Goal: Information Seeking & Learning: Compare options

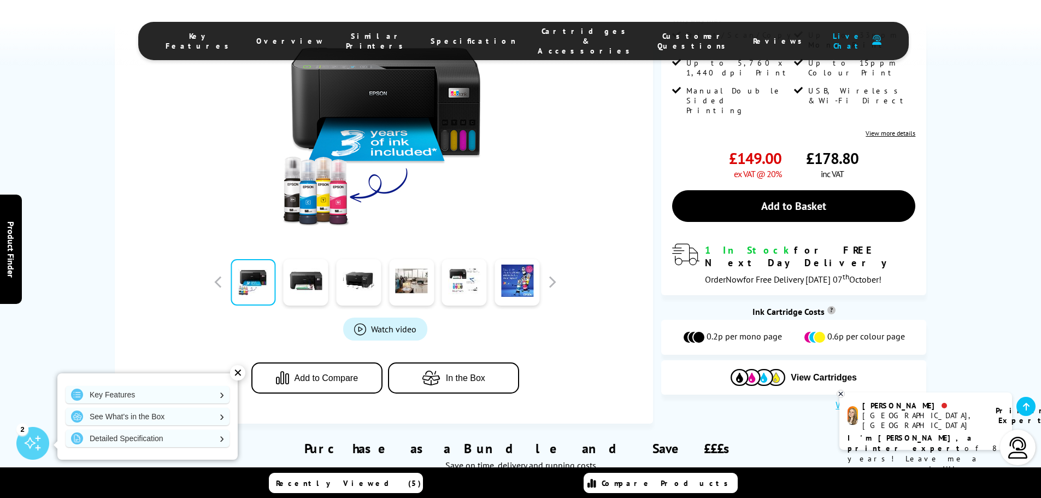
scroll to position [55, 0]
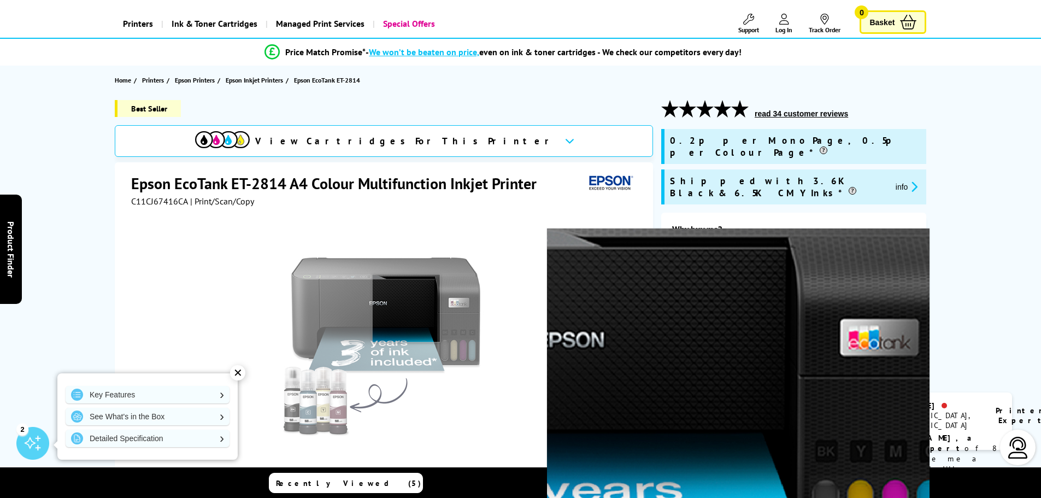
click at [406, 308] on img at bounding box center [385, 335] width 214 height 214
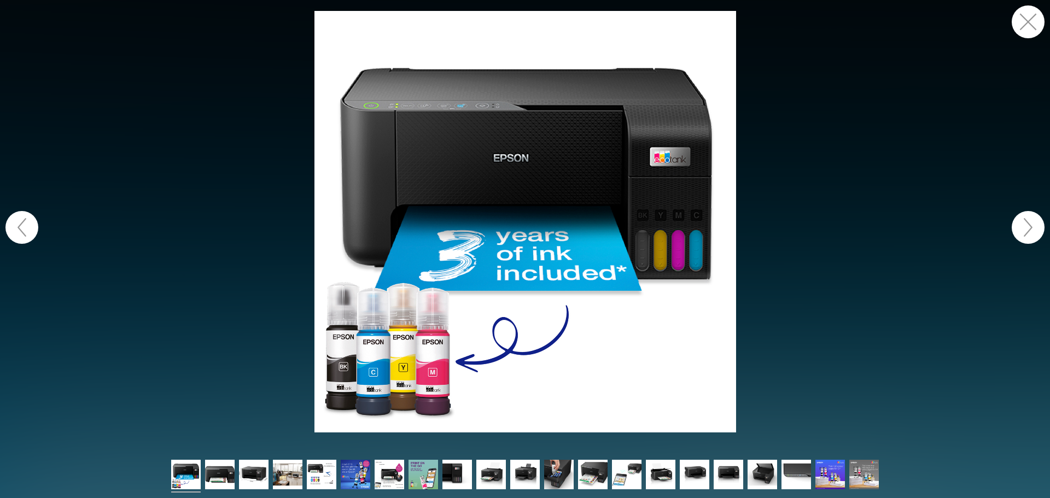
click at [1031, 232] on button "button" at bounding box center [1027, 227] width 33 height 33
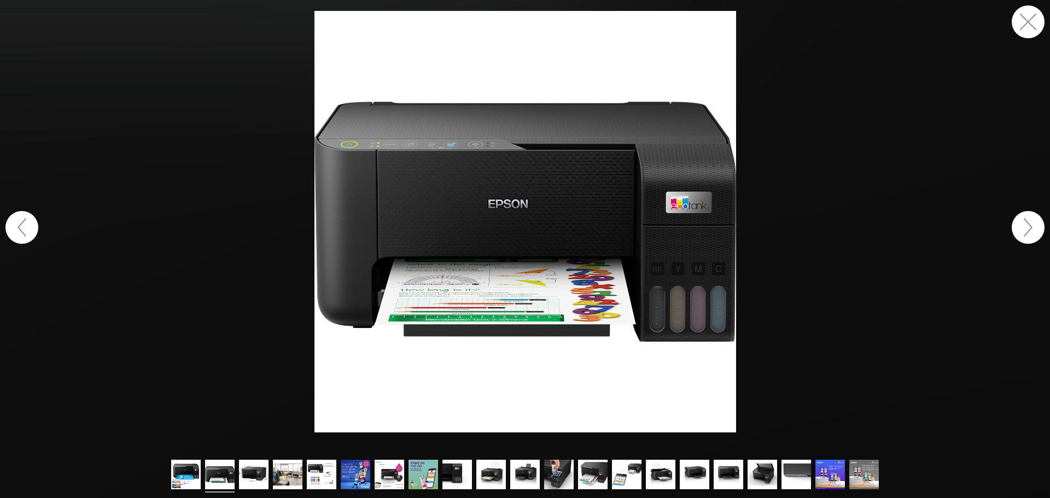
click at [1031, 232] on button "button" at bounding box center [1027, 227] width 33 height 33
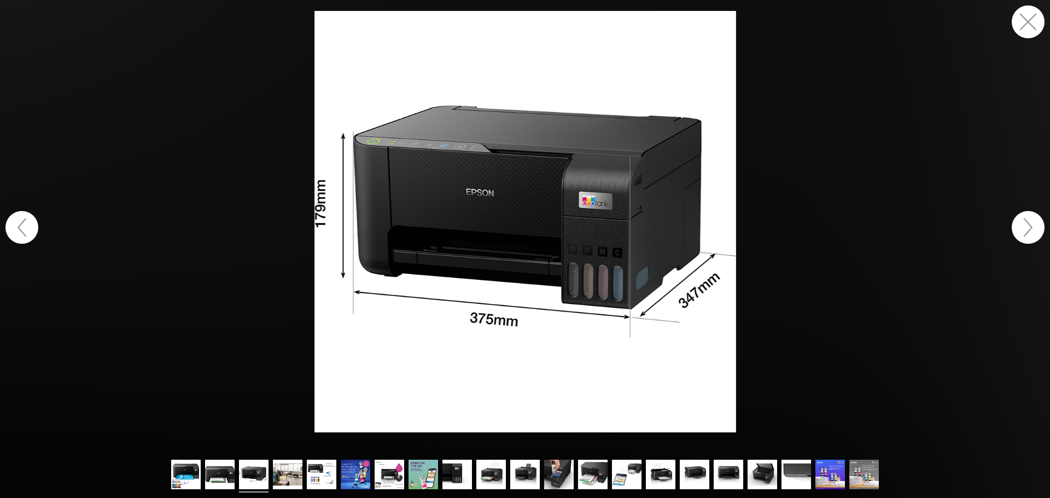
click at [1031, 232] on button "button" at bounding box center [1027, 227] width 33 height 33
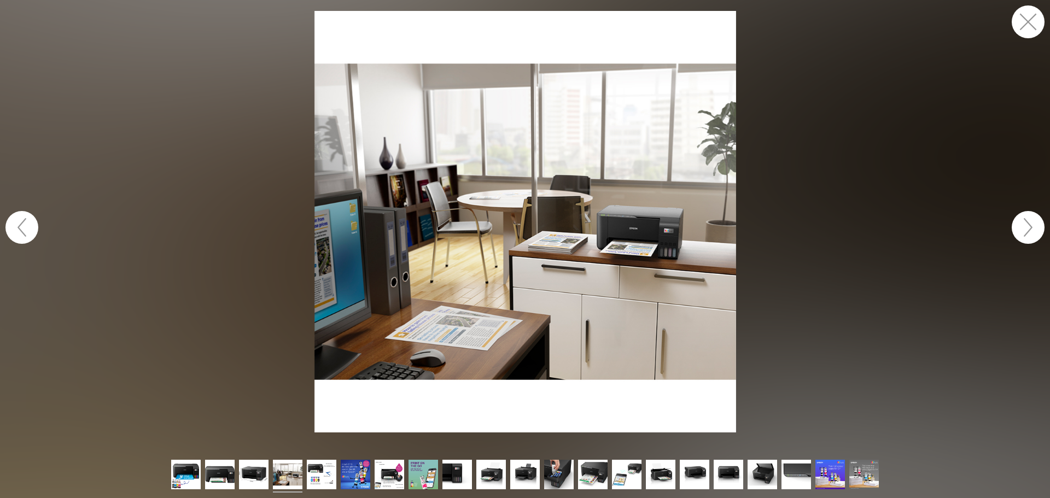
click at [1031, 232] on button "button" at bounding box center [1027, 227] width 33 height 33
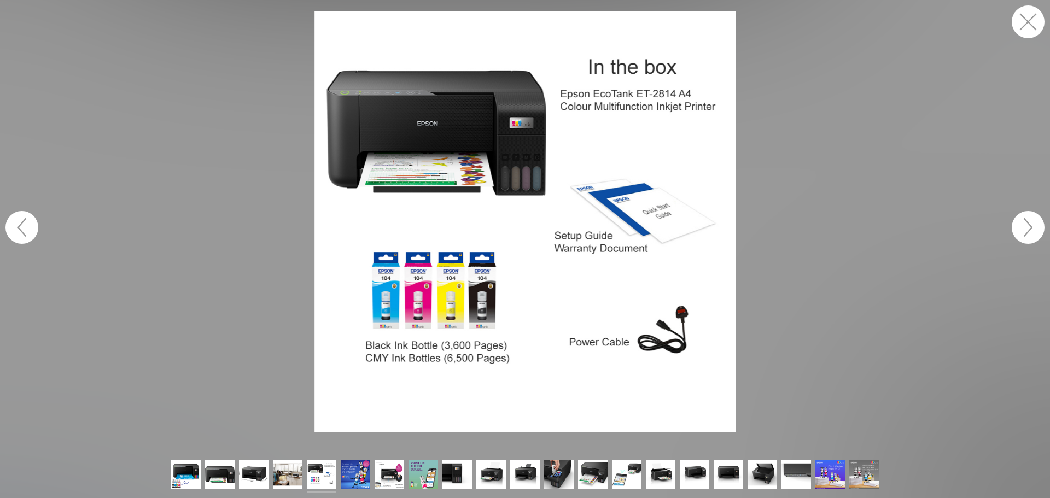
click at [1031, 232] on button "button" at bounding box center [1027, 227] width 33 height 33
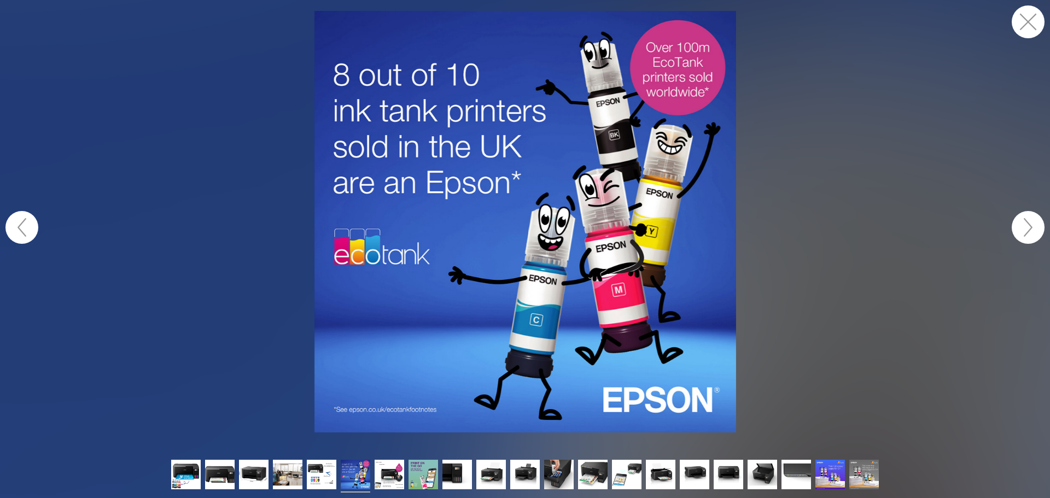
click at [1031, 232] on button "button" at bounding box center [1027, 227] width 33 height 33
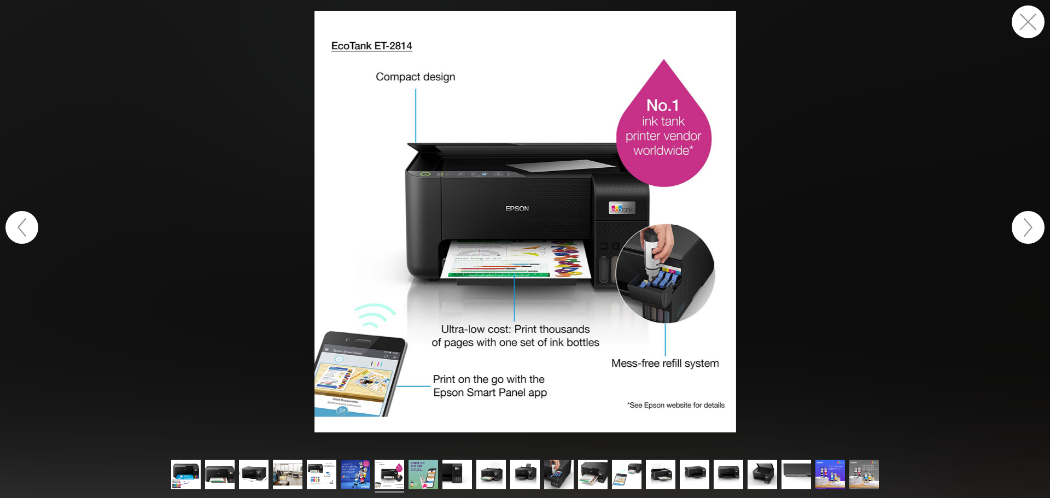
click at [1031, 232] on button "button" at bounding box center [1027, 227] width 33 height 33
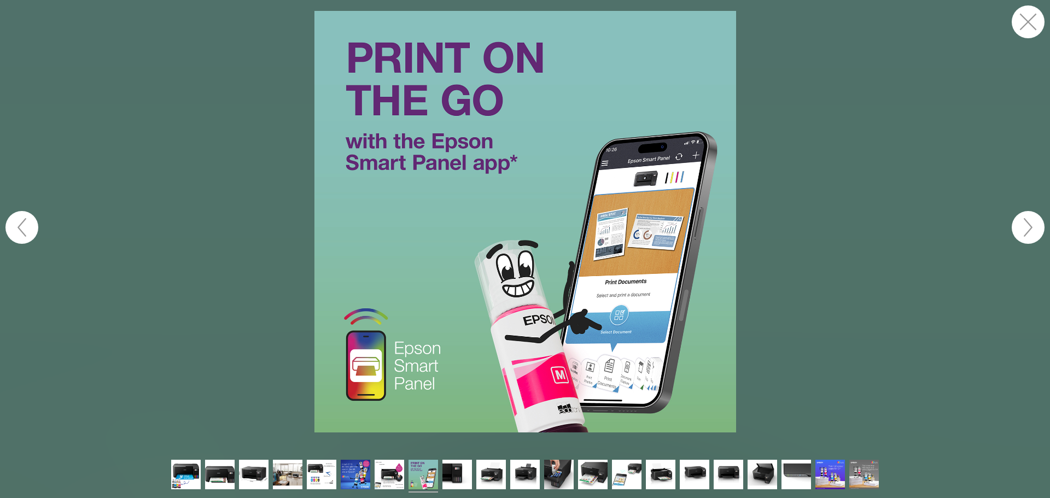
click at [1025, 234] on button "button" at bounding box center [1027, 227] width 33 height 33
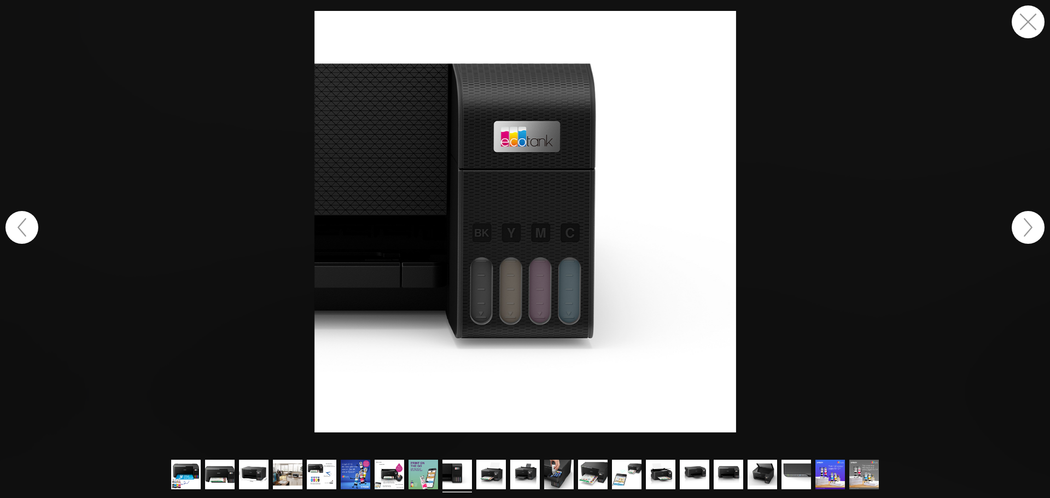
click at [1025, 234] on button "button" at bounding box center [1027, 227] width 33 height 33
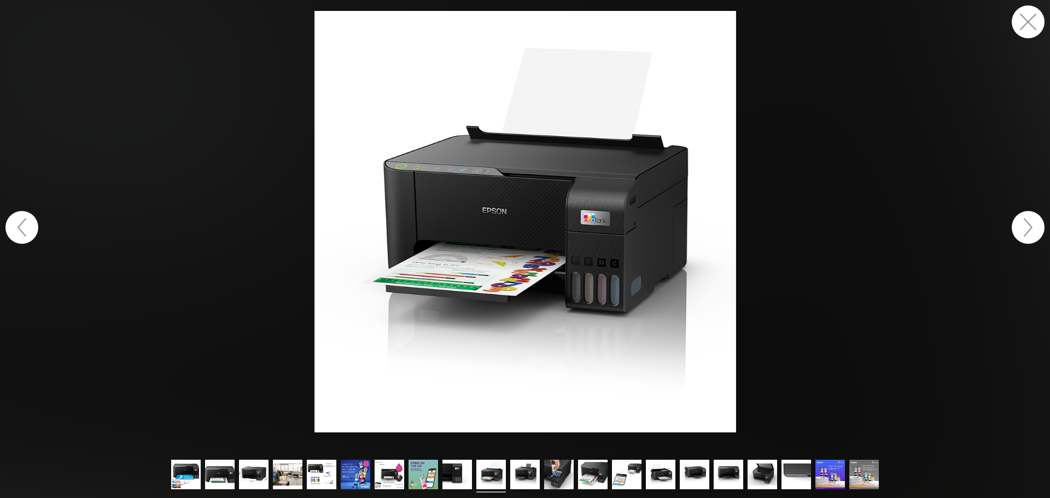
click at [1025, 234] on button "button" at bounding box center [1027, 227] width 33 height 33
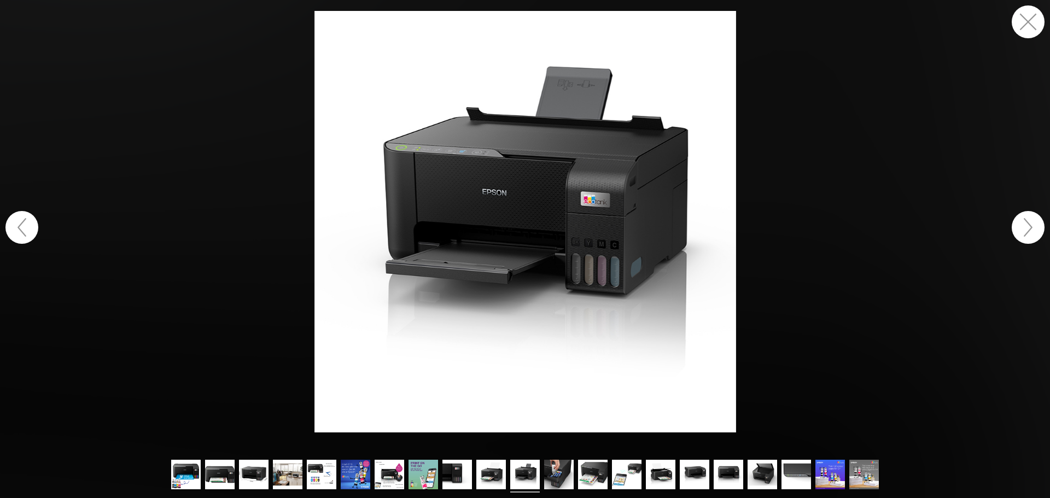
click at [1021, 233] on button "button" at bounding box center [1027, 227] width 33 height 33
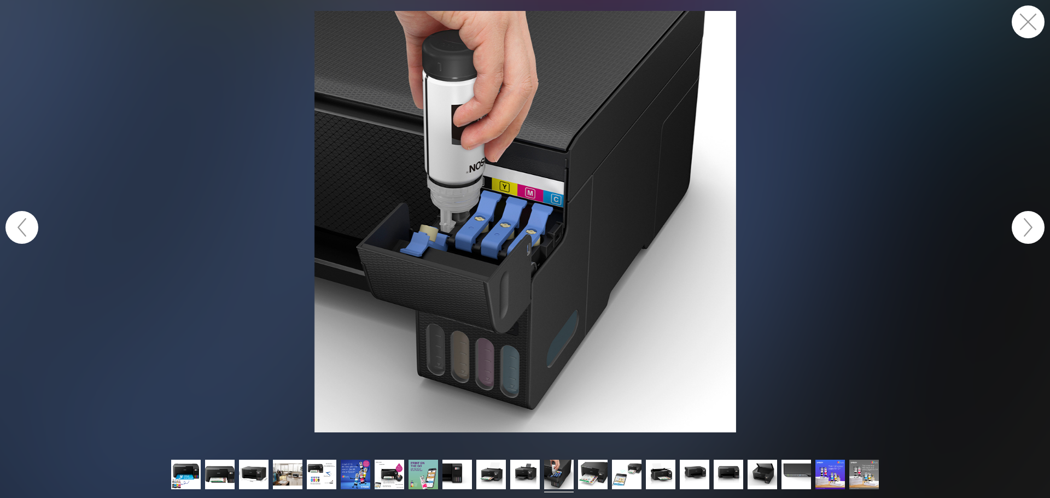
click at [1021, 233] on button "button" at bounding box center [1027, 227] width 33 height 33
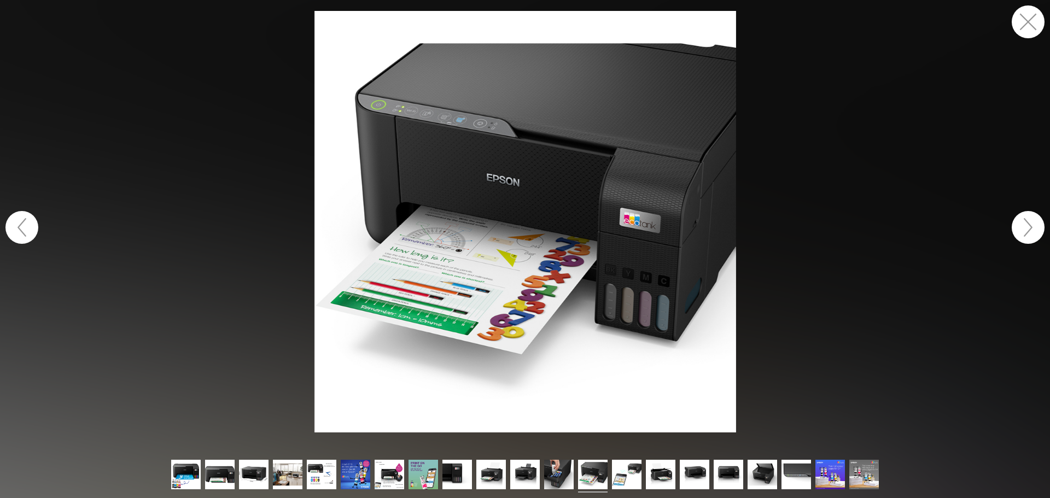
click at [1021, 233] on button "button" at bounding box center [1027, 227] width 33 height 33
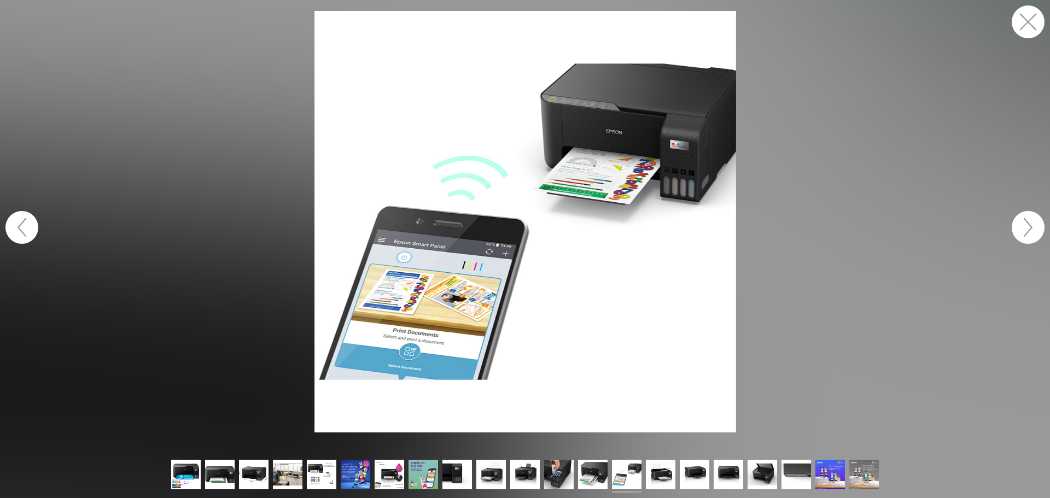
click at [1021, 233] on button "button" at bounding box center [1027, 227] width 33 height 33
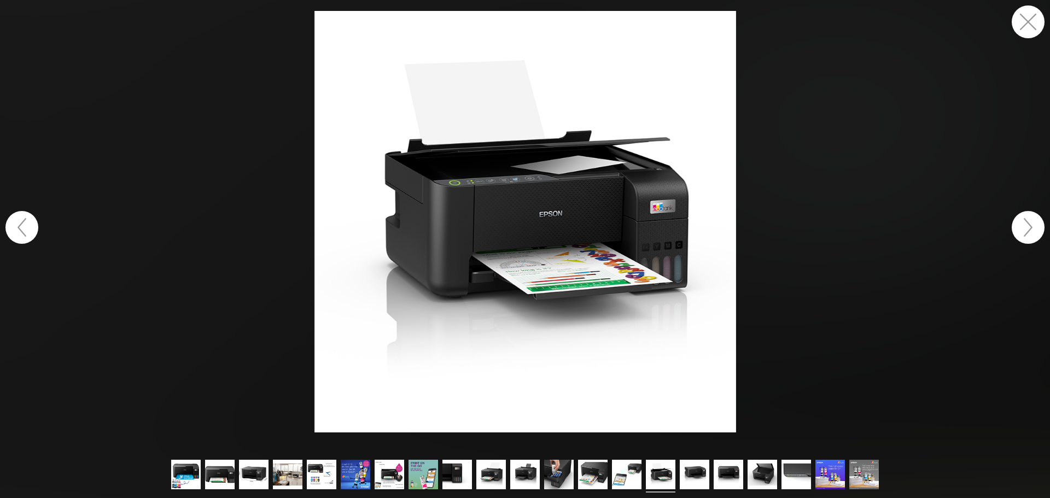
click at [1024, 32] on button "button" at bounding box center [1027, 21] width 33 height 33
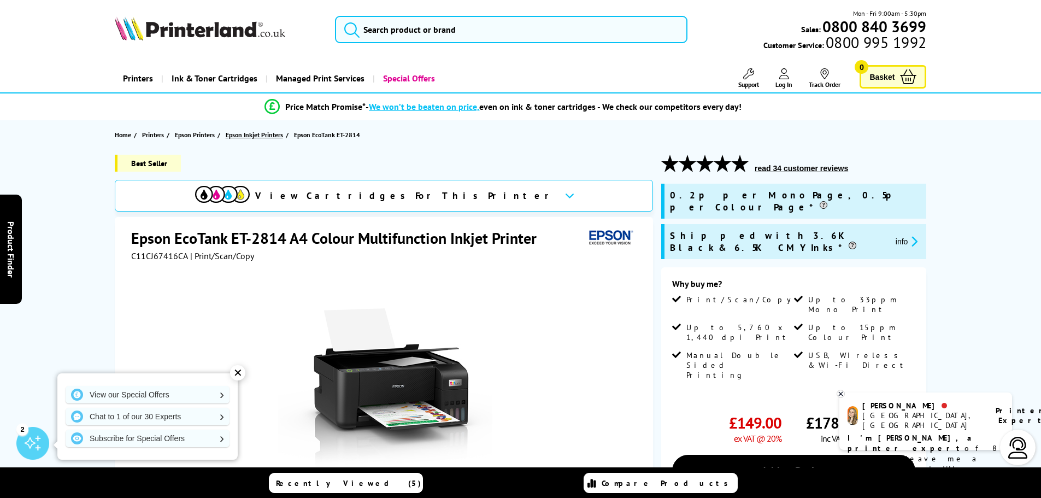
click at [261, 132] on span "Epson Inkjet Printers" at bounding box center [254, 134] width 57 height 11
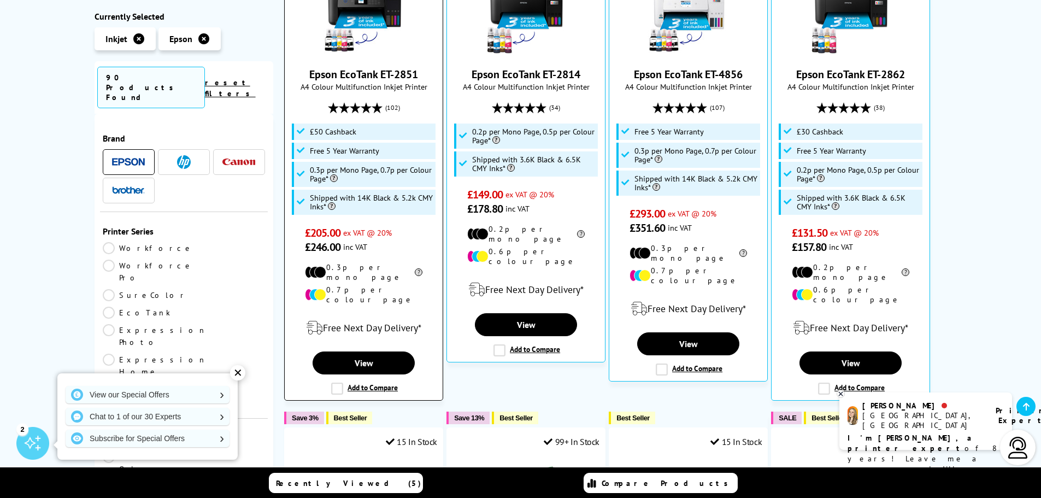
scroll to position [383, 0]
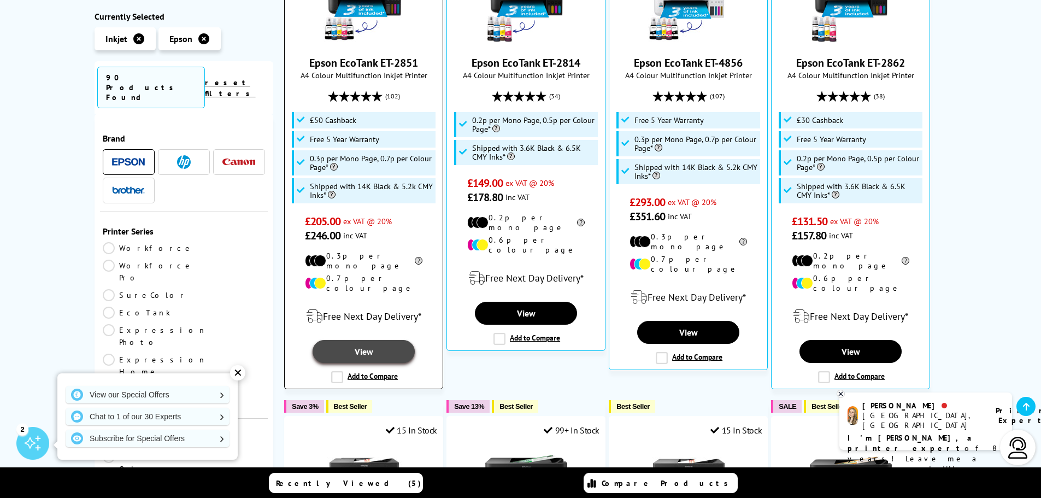
click at [371, 340] on link "View" at bounding box center [364, 351] width 102 height 23
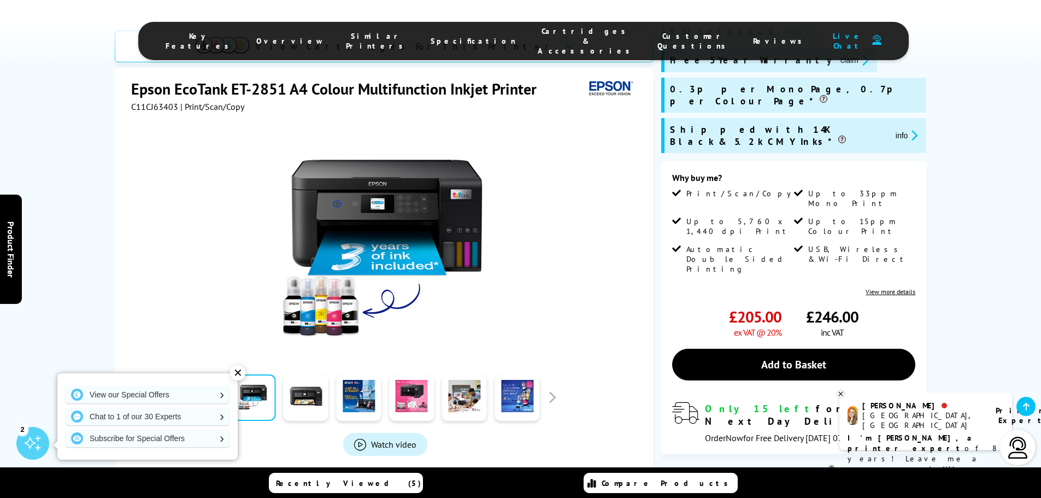
scroll to position [273, 0]
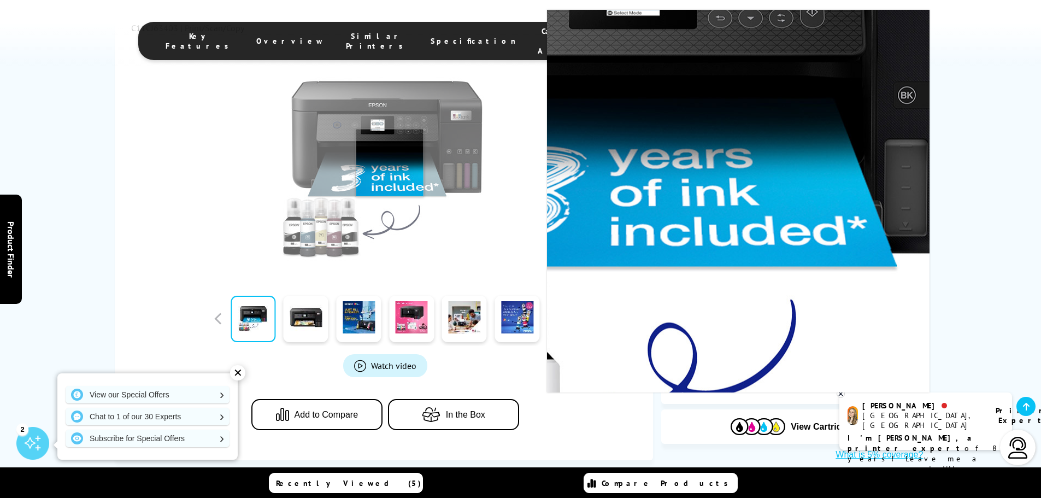
click at [390, 118] on img at bounding box center [385, 162] width 214 height 214
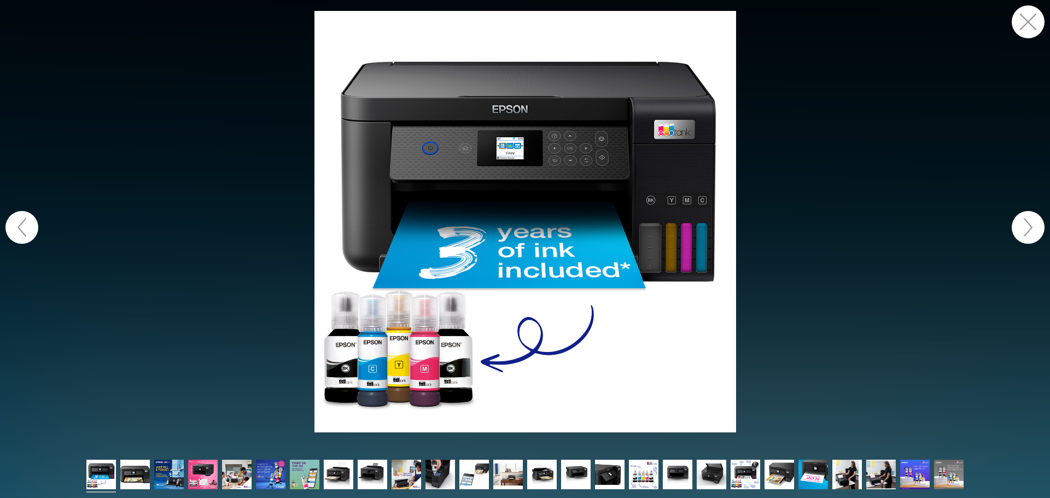
click at [1021, 230] on button "button" at bounding box center [1027, 227] width 33 height 33
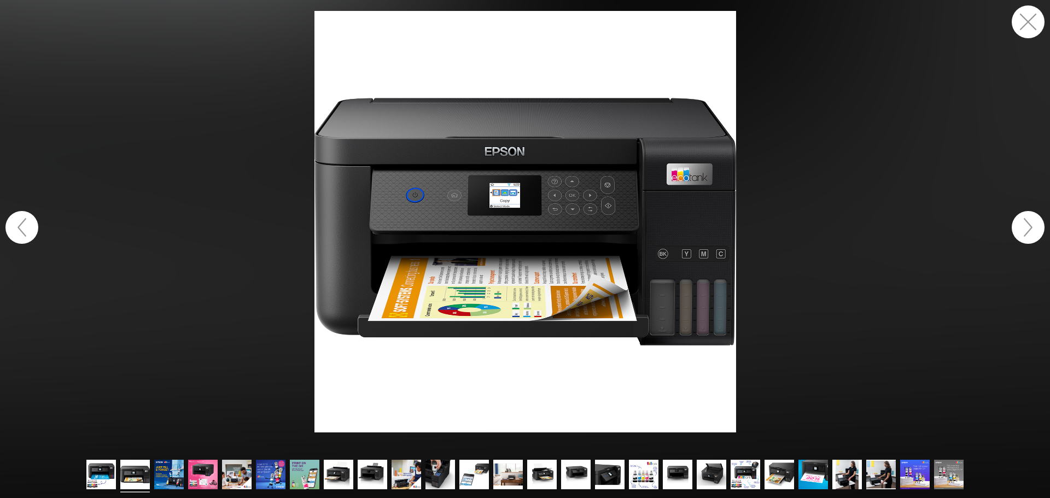
click at [1021, 230] on button "button" at bounding box center [1027, 227] width 33 height 33
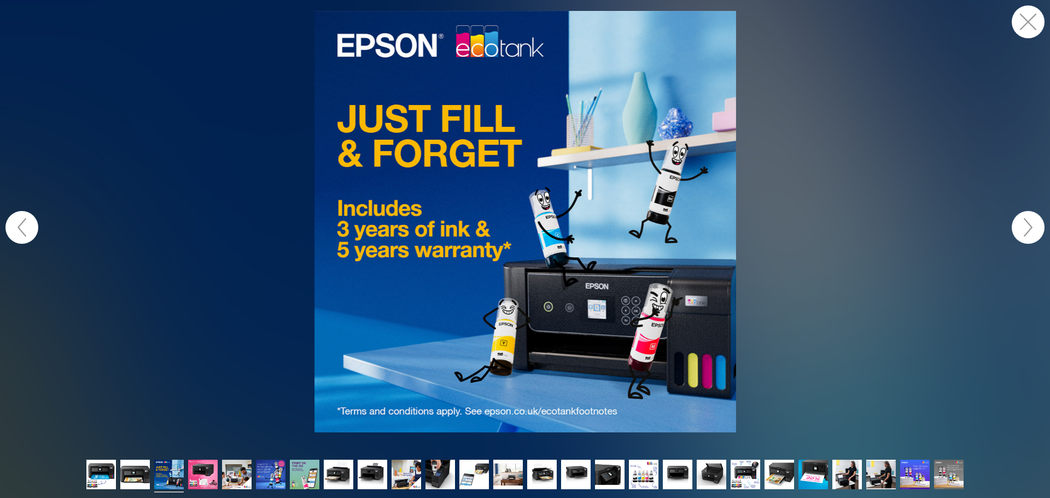
click at [1021, 230] on button "button" at bounding box center [1027, 227] width 33 height 33
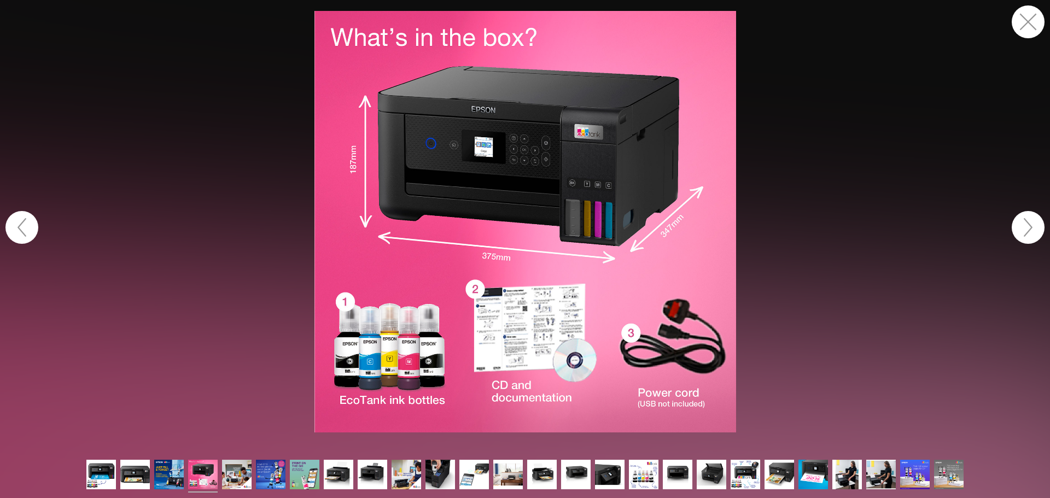
click at [1021, 230] on button "button" at bounding box center [1027, 227] width 33 height 33
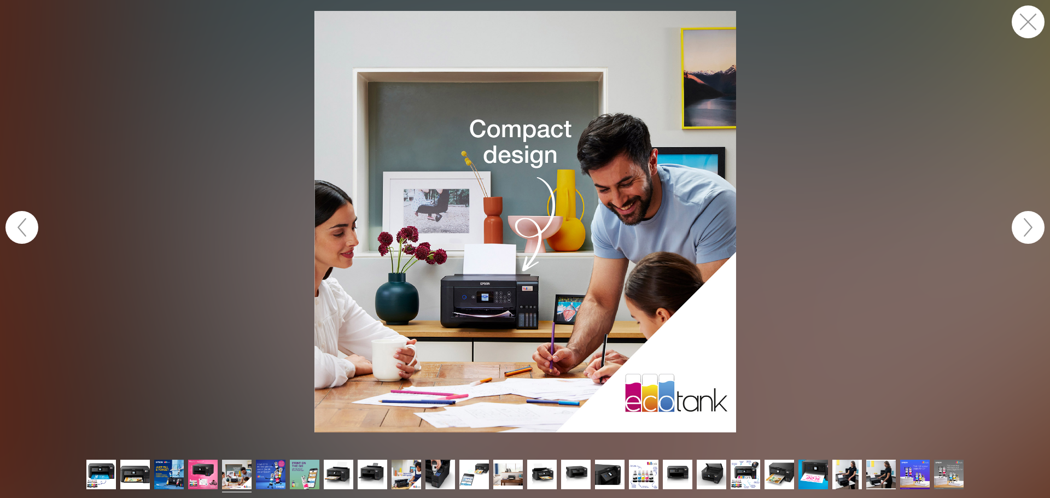
click at [1021, 230] on button "button" at bounding box center [1027, 227] width 33 height 33
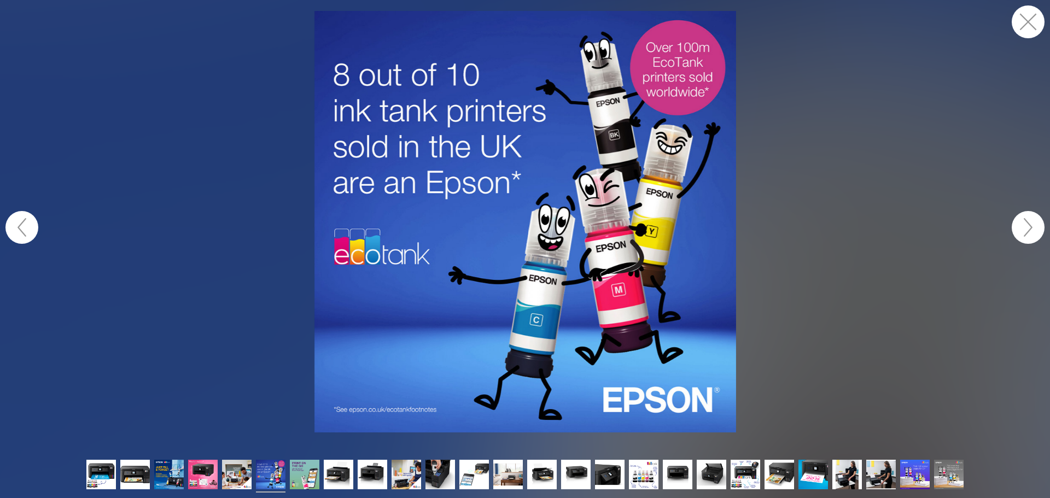
click at [1021, 231] on button "button" at bounding box center [1027, 227] width 33 height 33
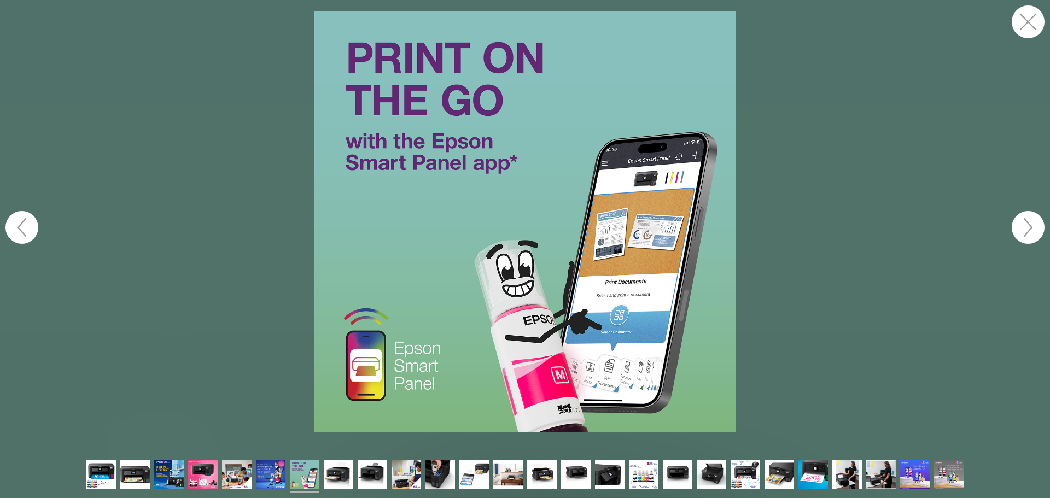
click at [1021, 231] on button "button" at bounding box center [1027, 227] width 33 height 33
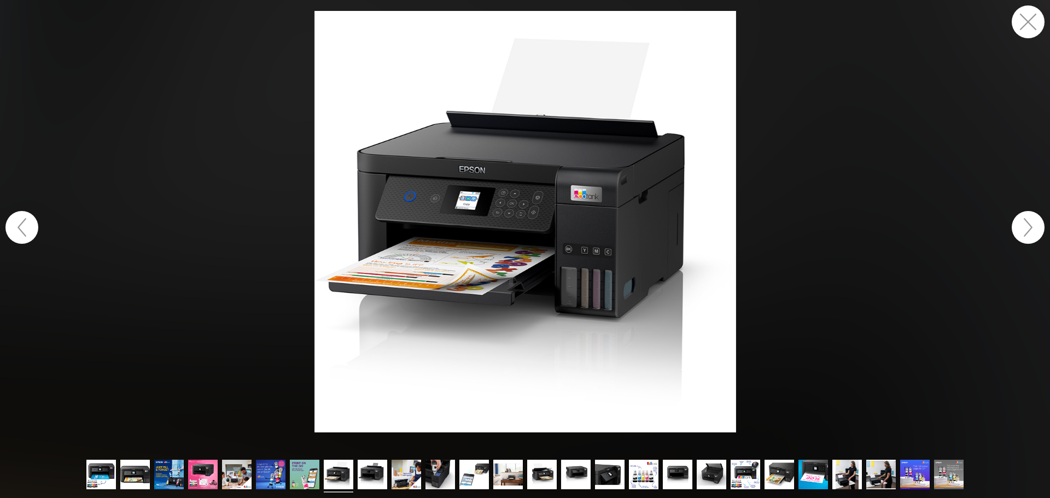
click at [1021, 231] on button "button" at bounding box center [1027, 227] width 33 height 33
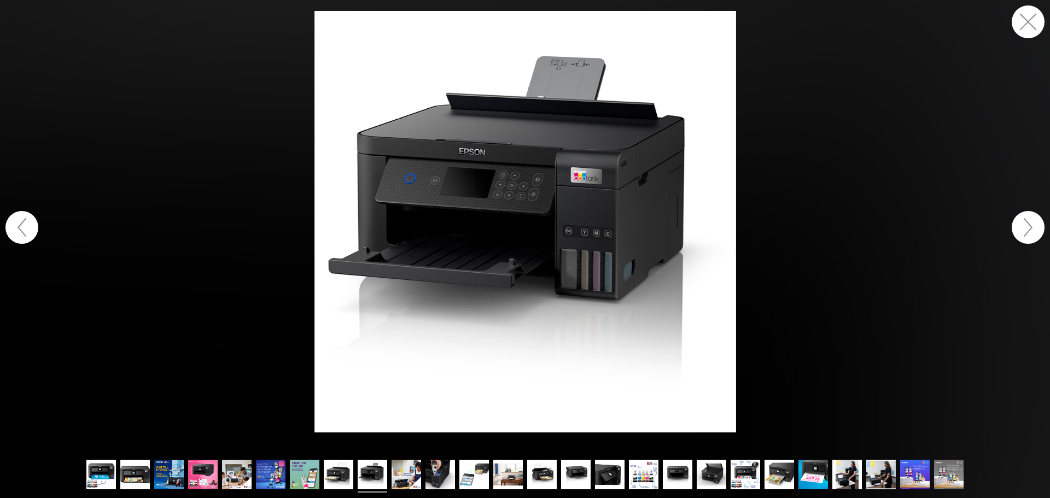
click at [1016, 13] on button "button" at bounding box center [1027, 21] width 33 height 33
